Goal: Task Accomplishment & Management: Use online tool/utility

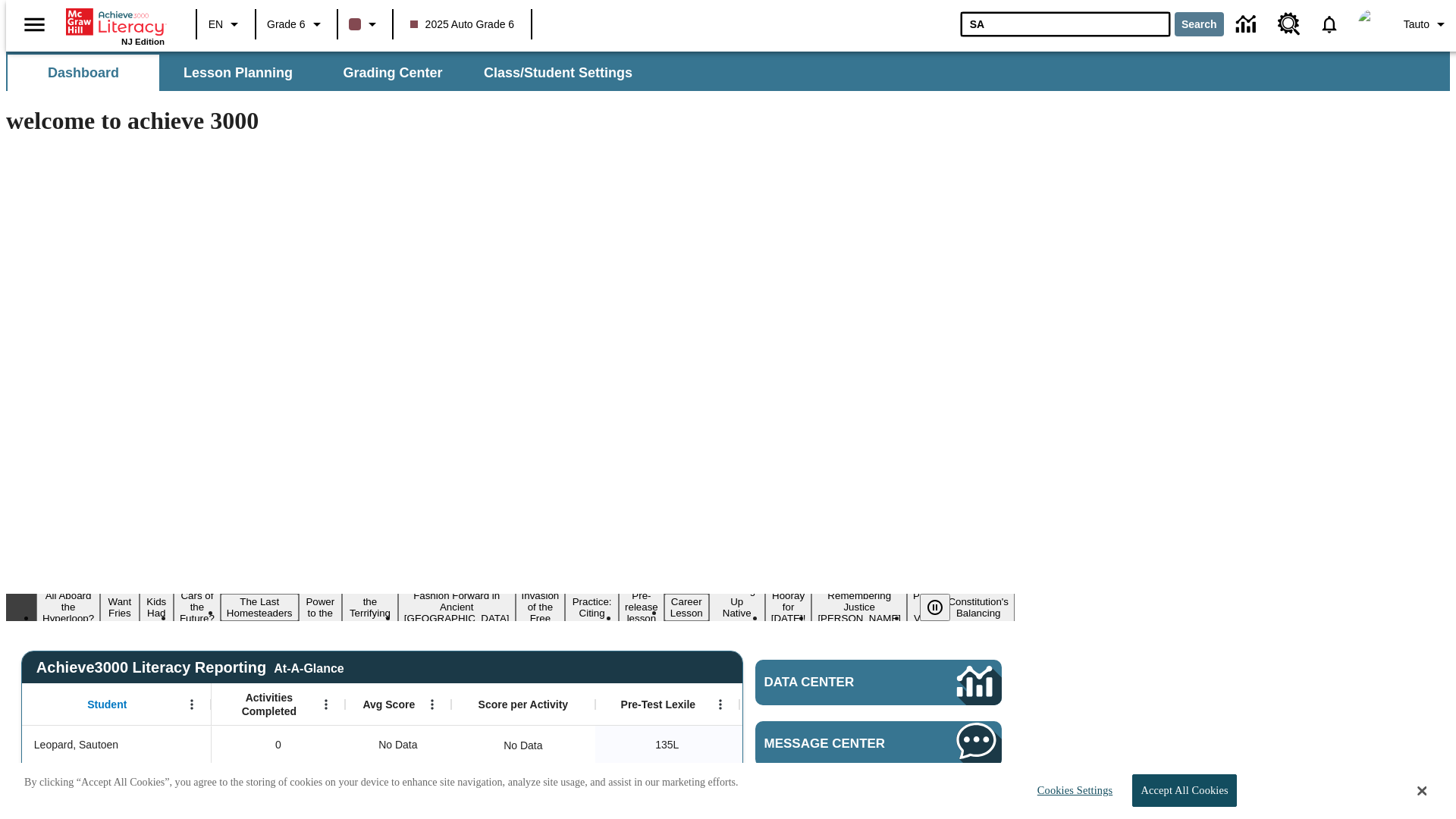
type input "SA"
click at [1189, 24] on button "Search" at bounding box center [1198, 24] width 49 height 24
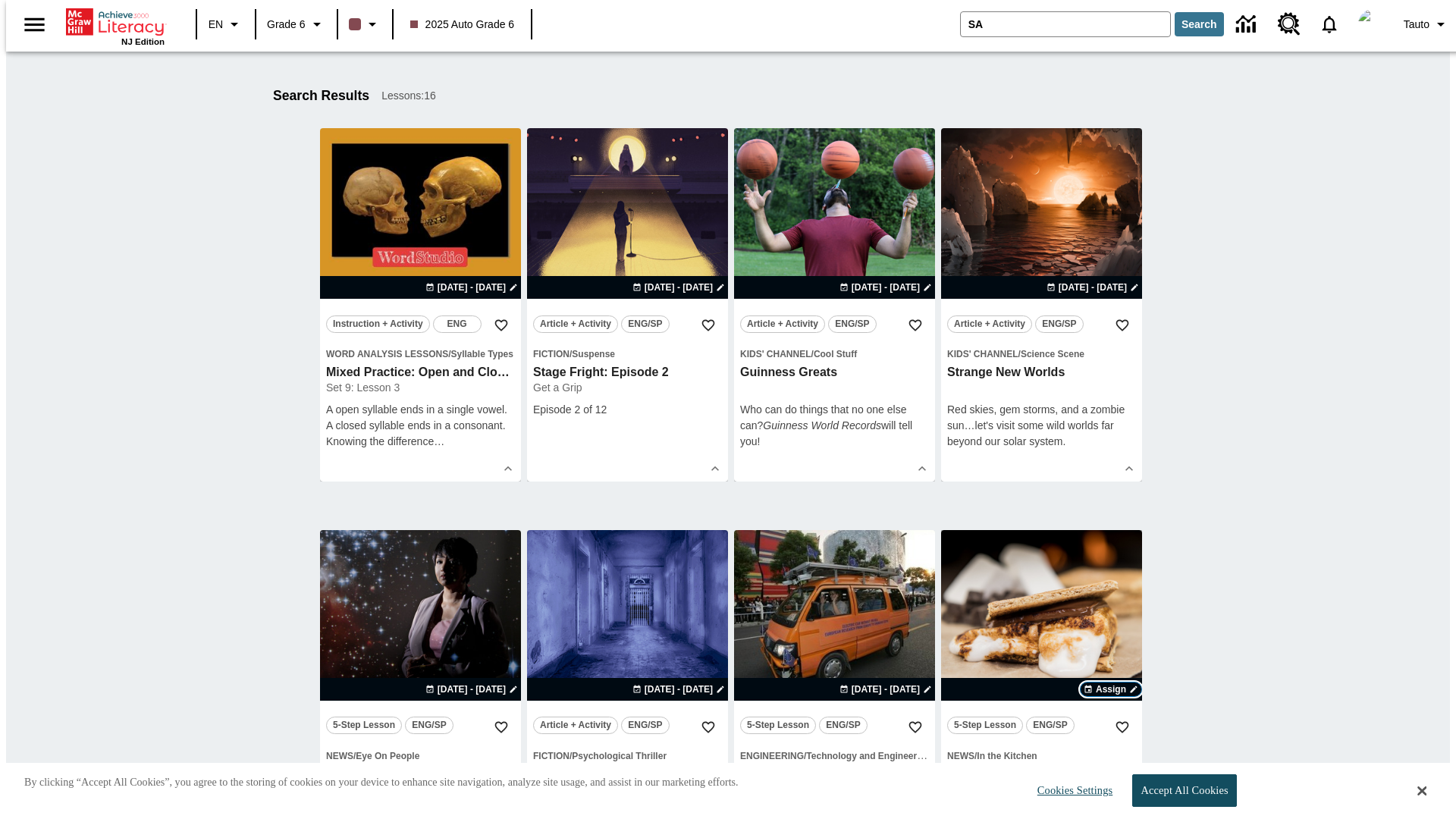
click at [1110, 689] on span "Assign" at bounding box center [1110, 689] width 30 height 13
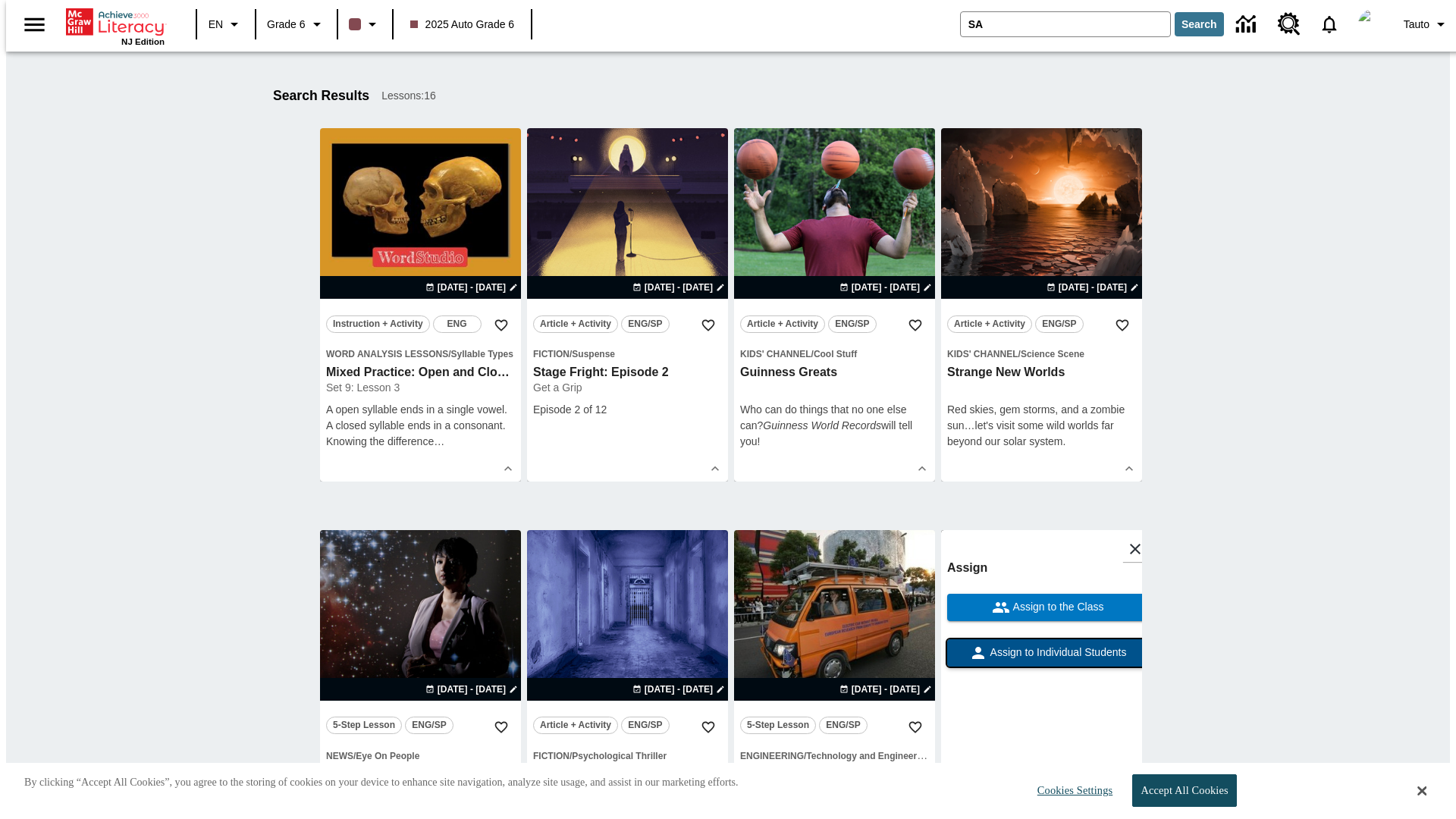
click at [1041, 660] on span "Assign to Individual Students" at bounding box center [1056, 653] width 140 height 16
